Goal: Find specific page/section: Find specific page/section

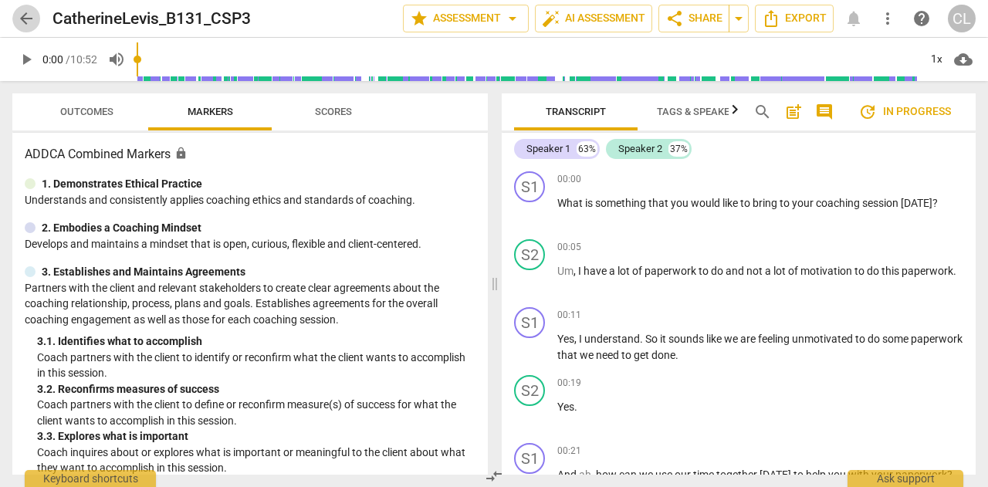
click at [23, 24] on span "arrow_back" at bounding box center [26, 18] width 19 height 19
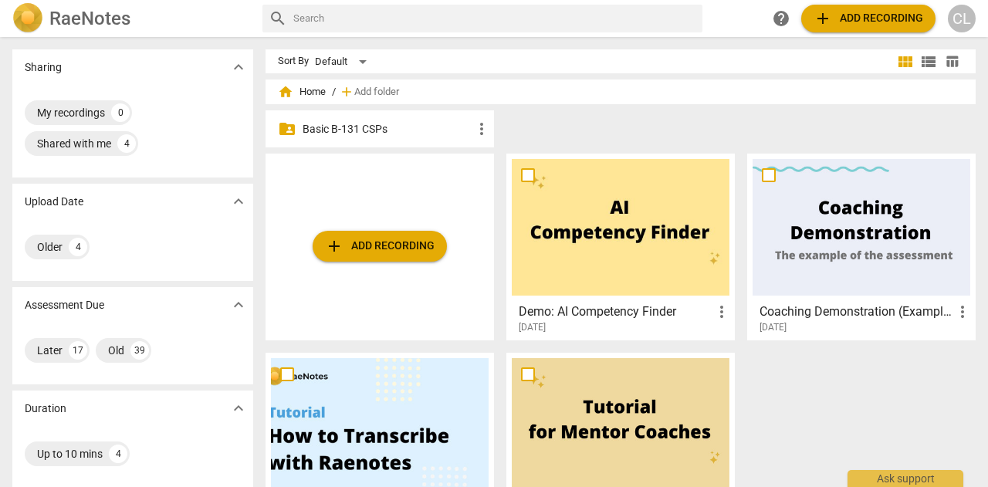
click at [342, 127] on p "Basic B-131 CSPs" at bounding box center [387, 129] width 170 height 16
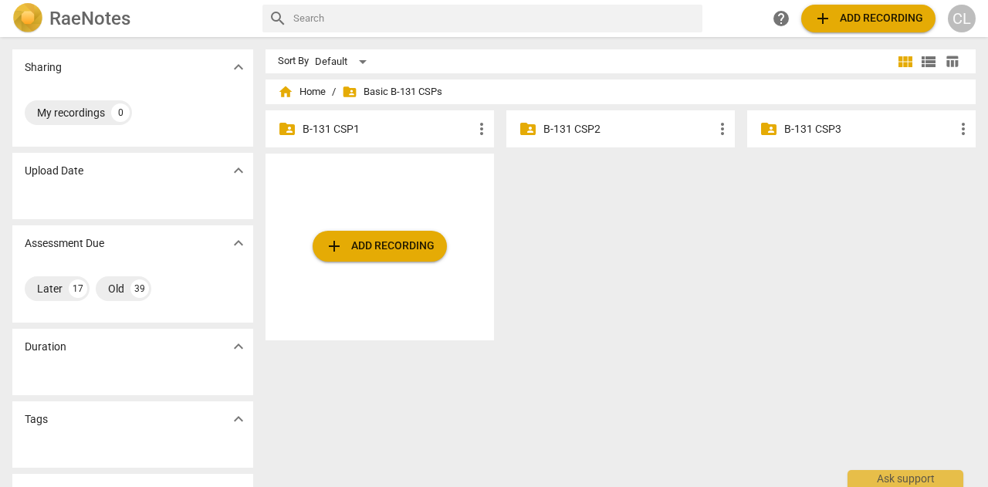
click at [824, 126] on p "B-131 CSP3" at bounding box center [869, 129] width 170 height 16
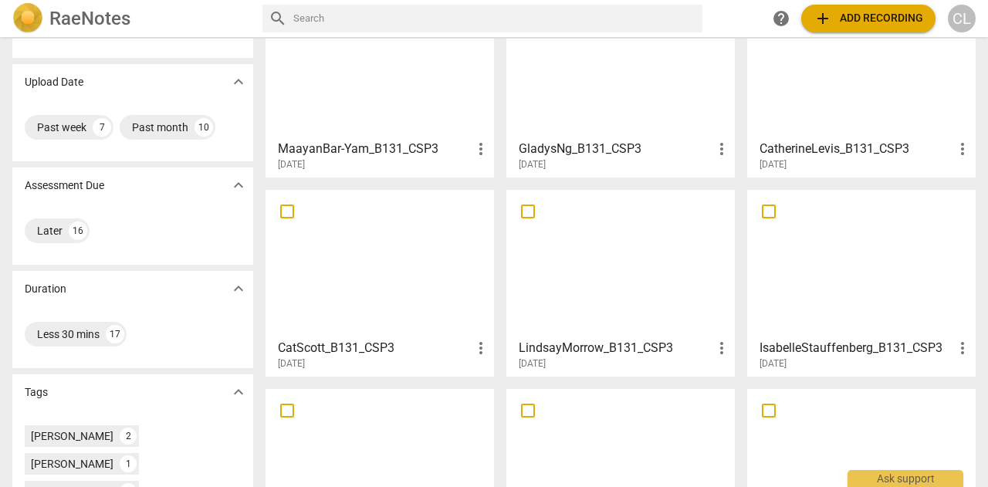
scroll to position [130, 0]
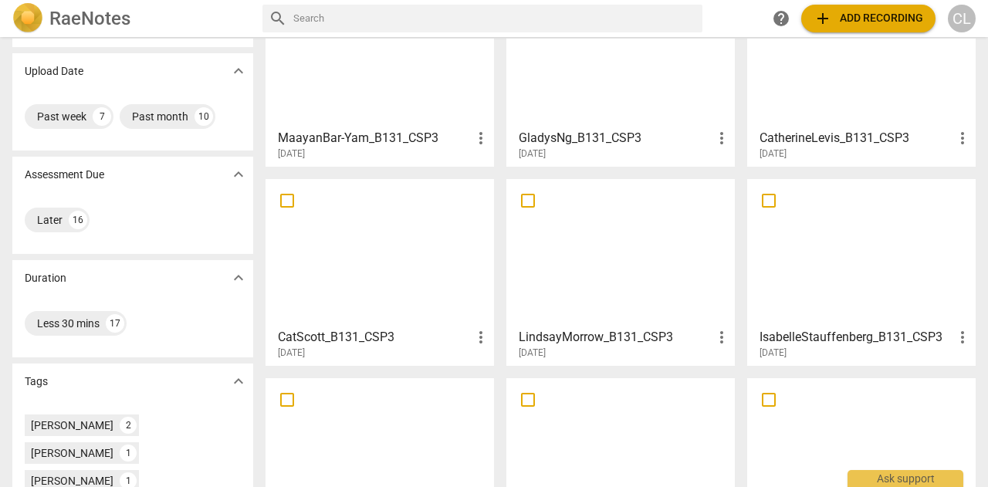
click at [621, 254] on div at bounding box center [620, 252] width 218 height 137
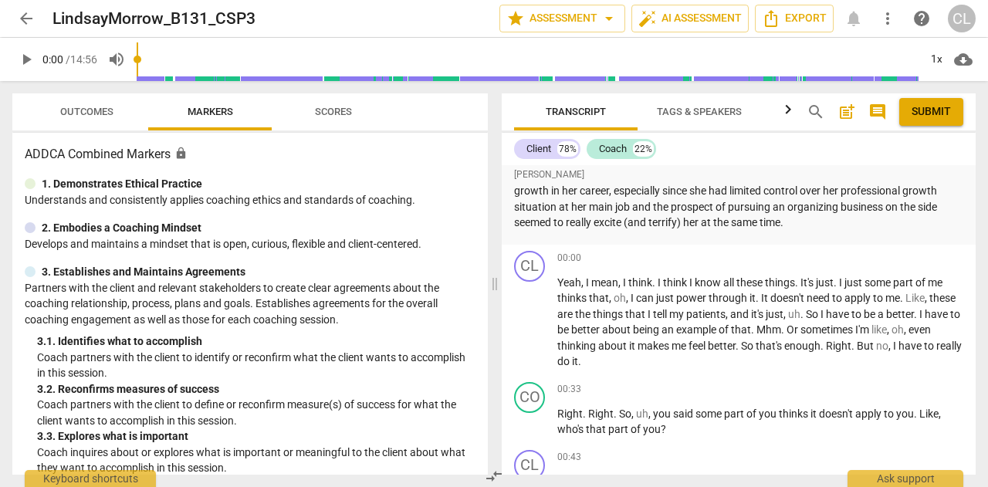
scroll to position [1298, 0]
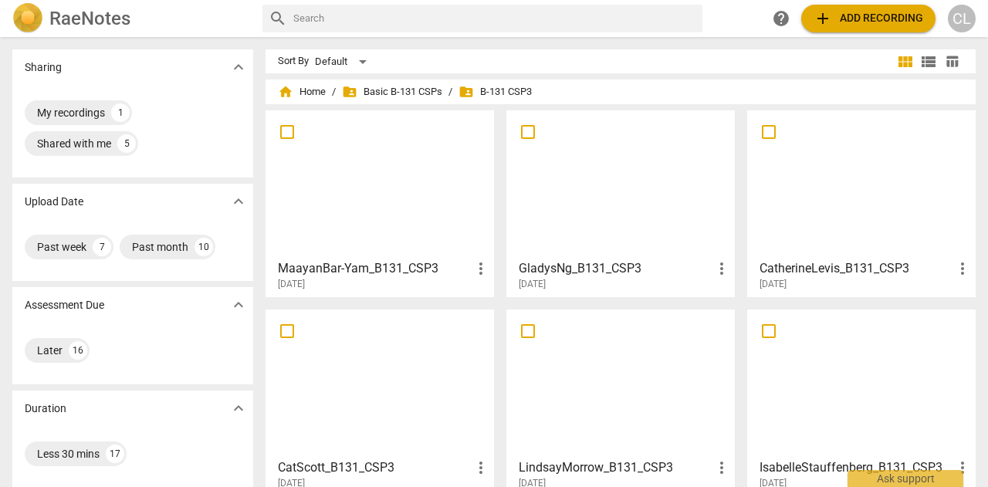
click at [623, 283] on div "[DATE]" at bounding box center [624, 284] width 212 height 13
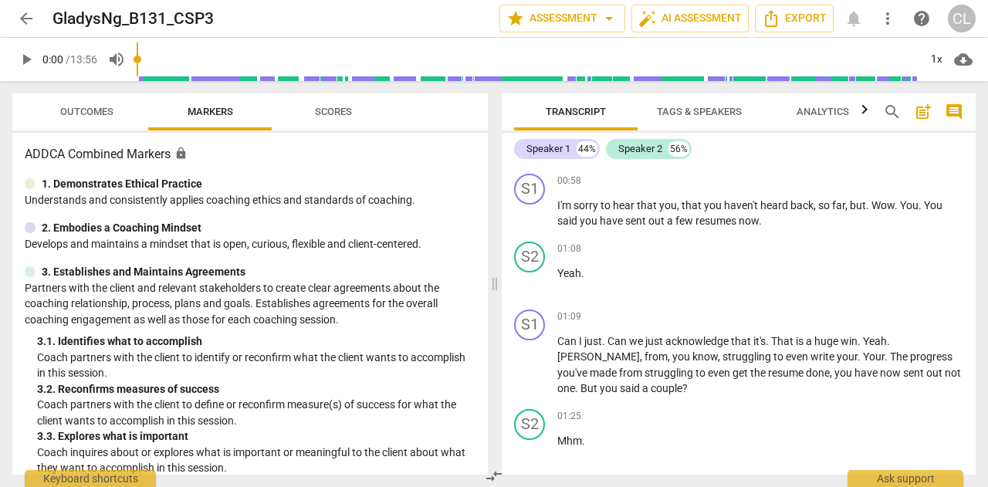
scroll to position [216, 0]
